Goal: Transaction & Acquisition: Purchase product/service

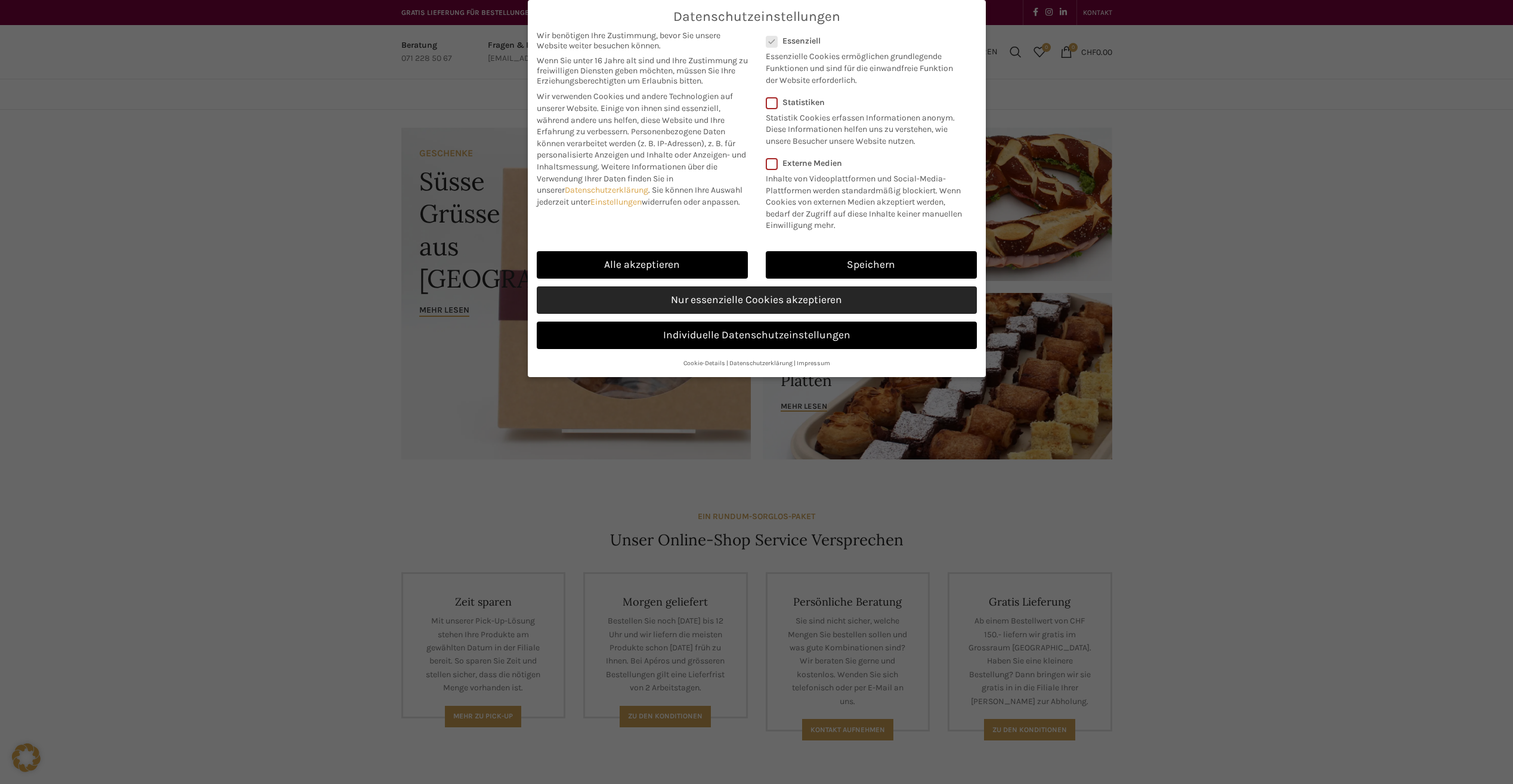
click at [726, 298] on link "Nur essenzielle Cookies akzeptieren" at bounding box center [757, 300] width 441 height 27
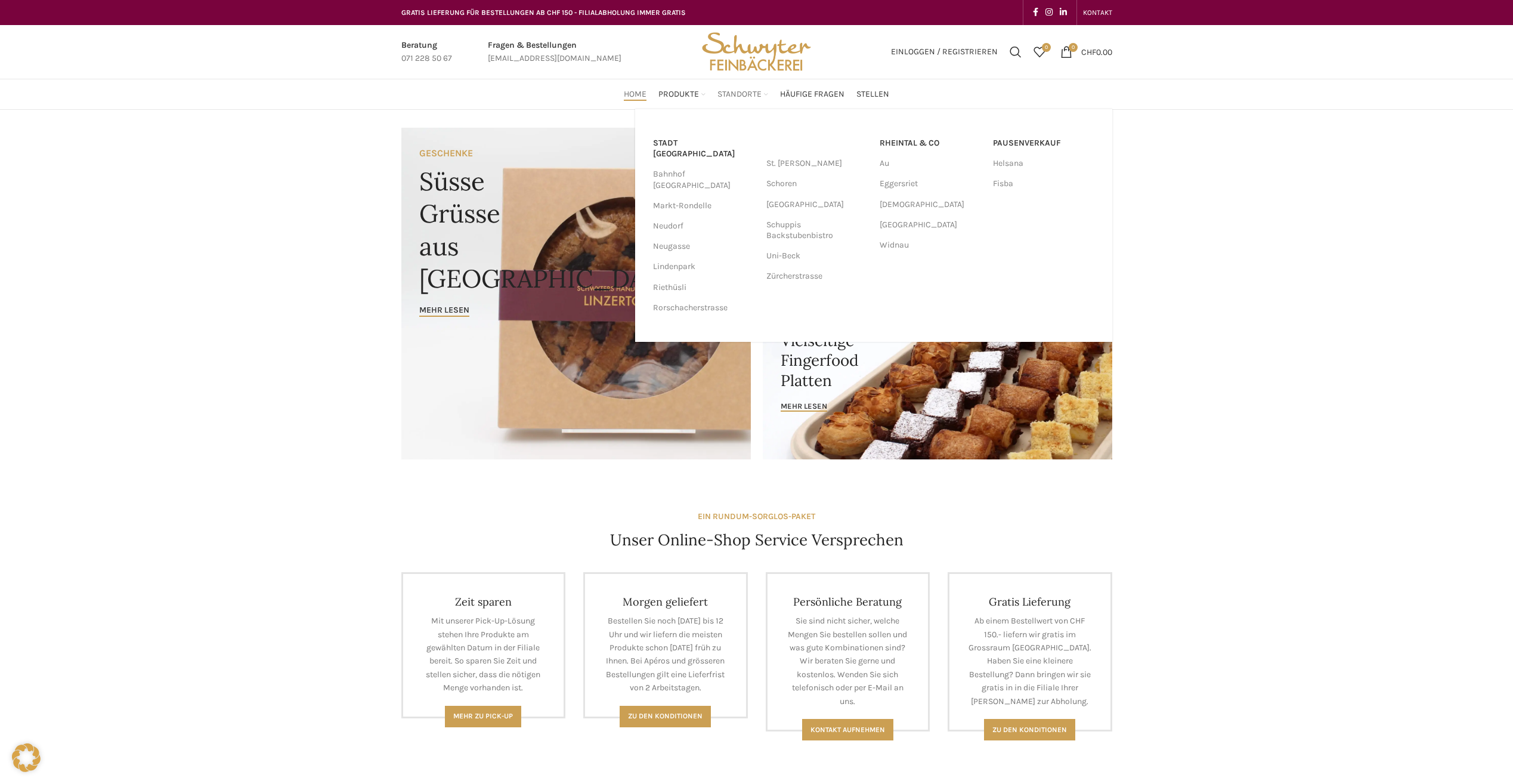
click at [729, 90] on span "Standorte" at bounding box center [739, 94] width 45 height 11
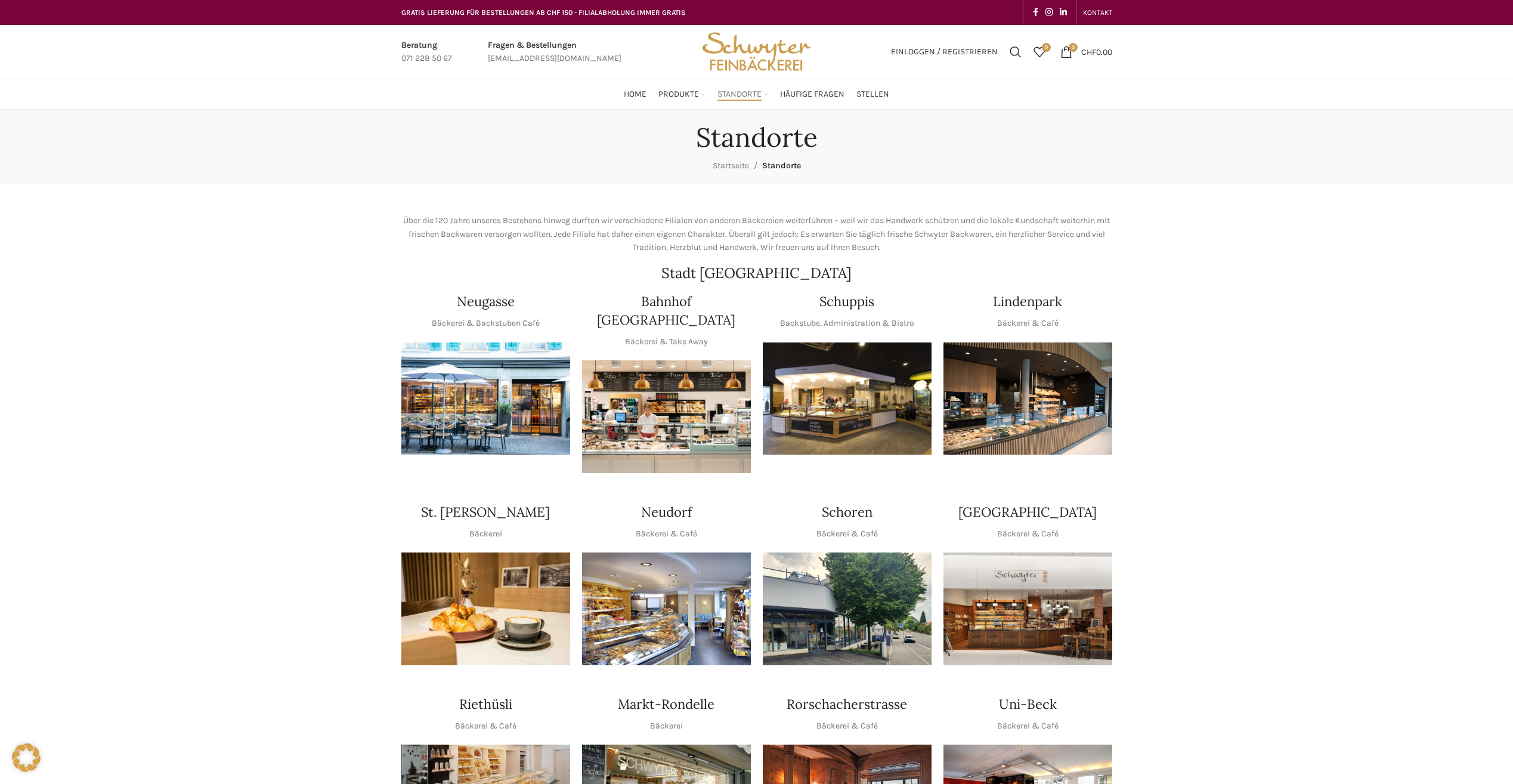
click at [482, 423] on img "1 / 1" at bounding box center [485, 399] width 169 height 113
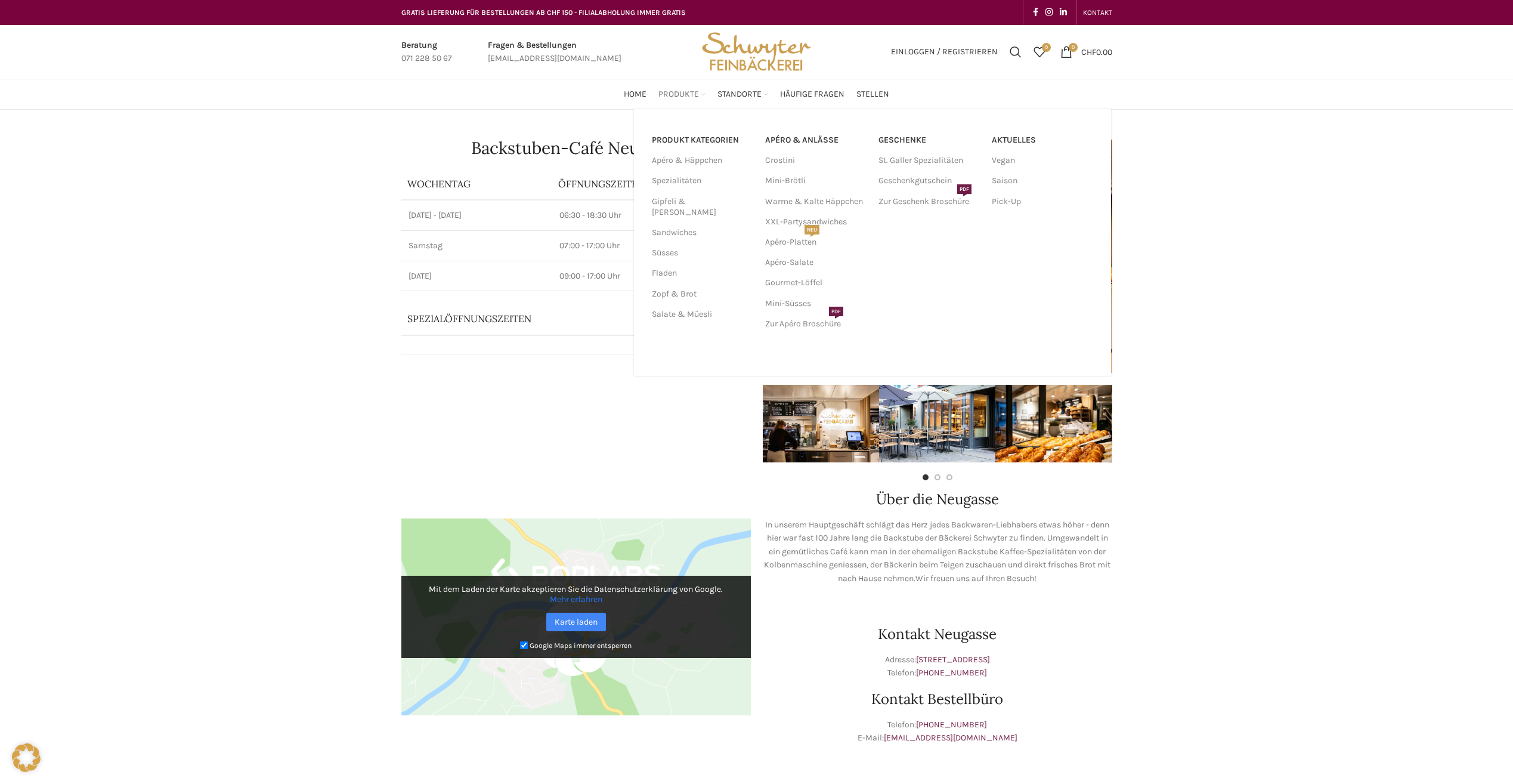
click at [683, 93] on span "Produkte" at bounding box center [678, 94] width 40 height 11
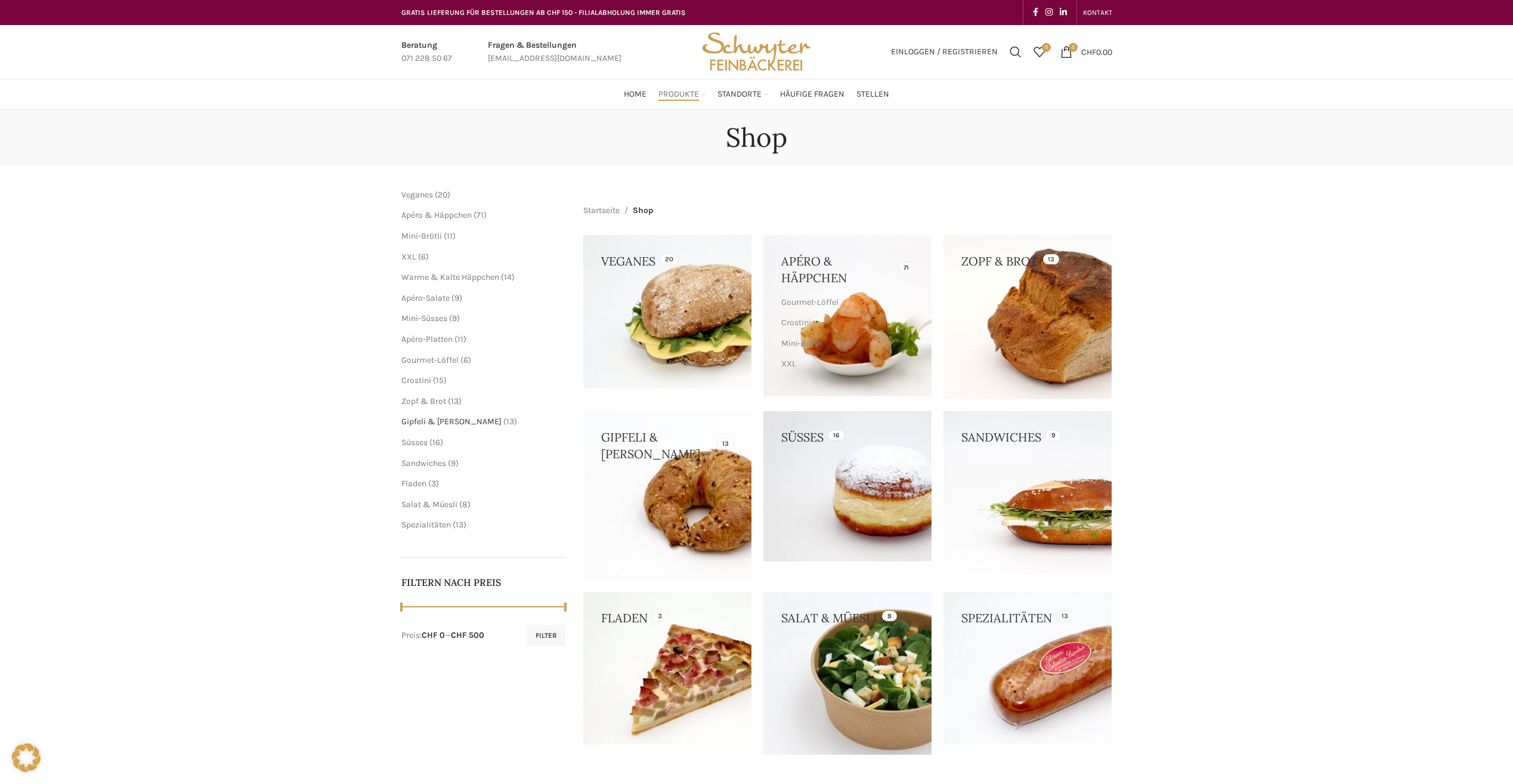
click at [434, 420] on span "Gipfeli & [PERSON_NAME]" at bounding box center [451, 421] width 101 height 10
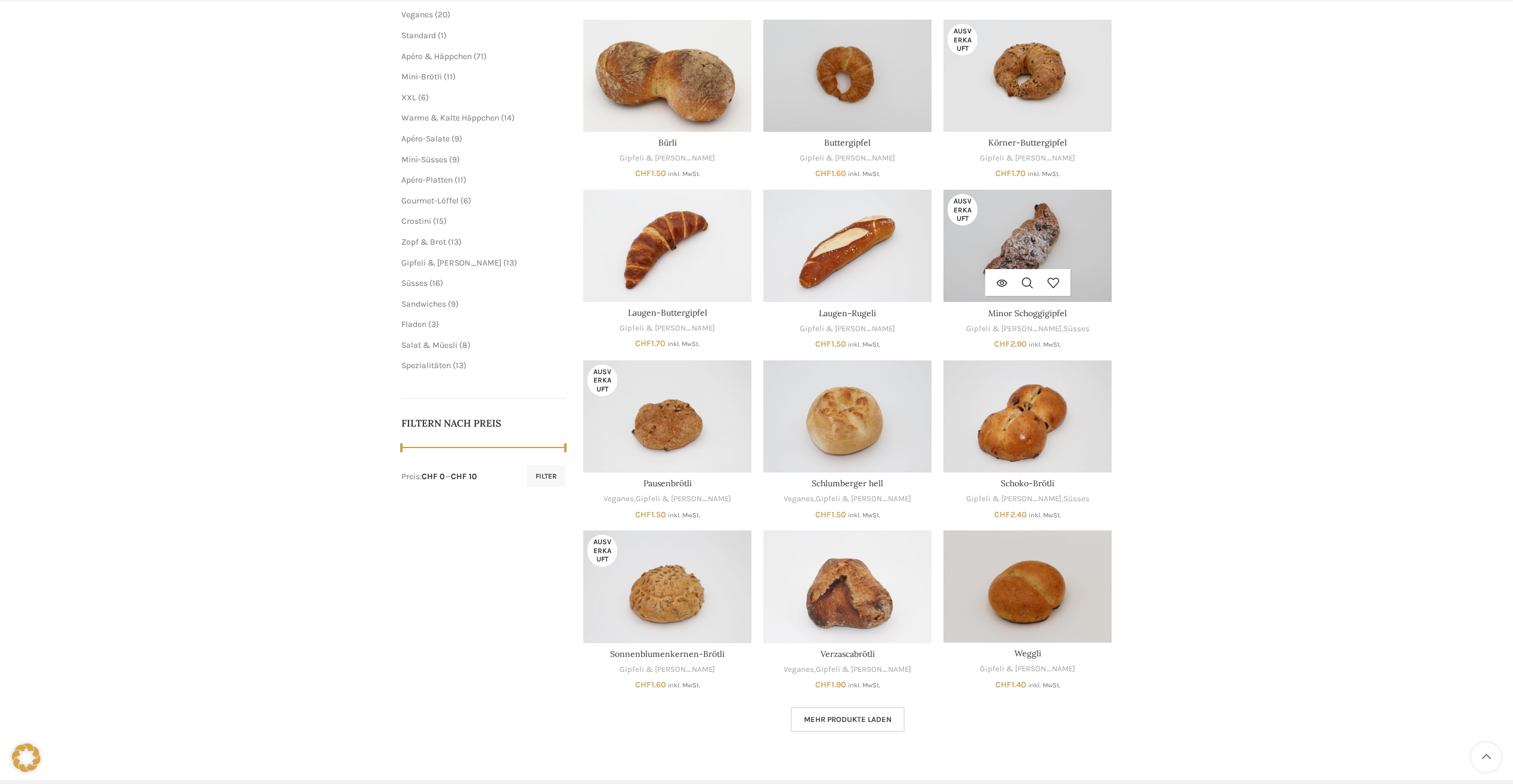
scroll to position [239, 0]
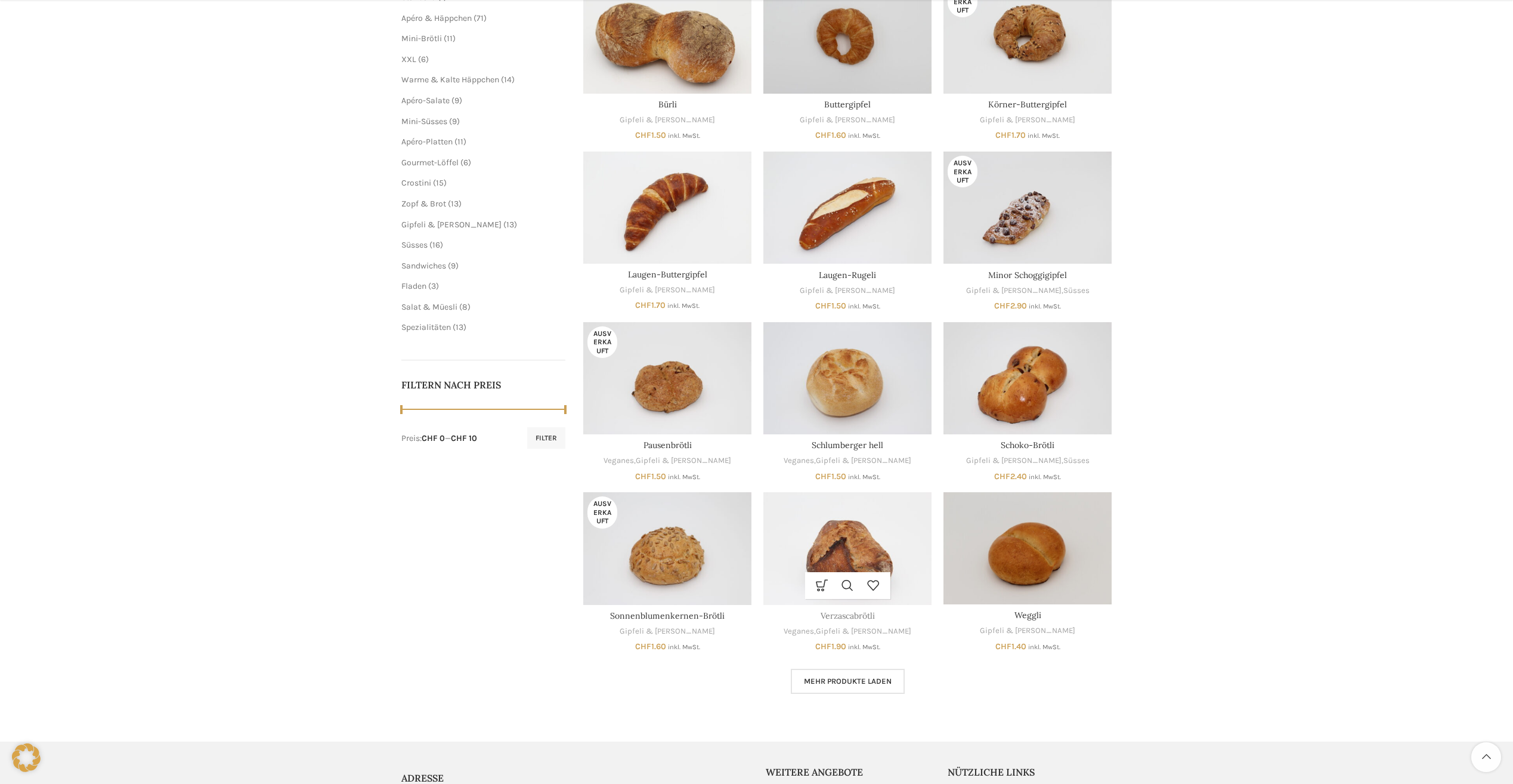
click at [855, 619] on link "Verzascabrötli" at bounding box center [848, 615] width 54 height 10
